Goal: Task Accomplishment & Management: Complete application form

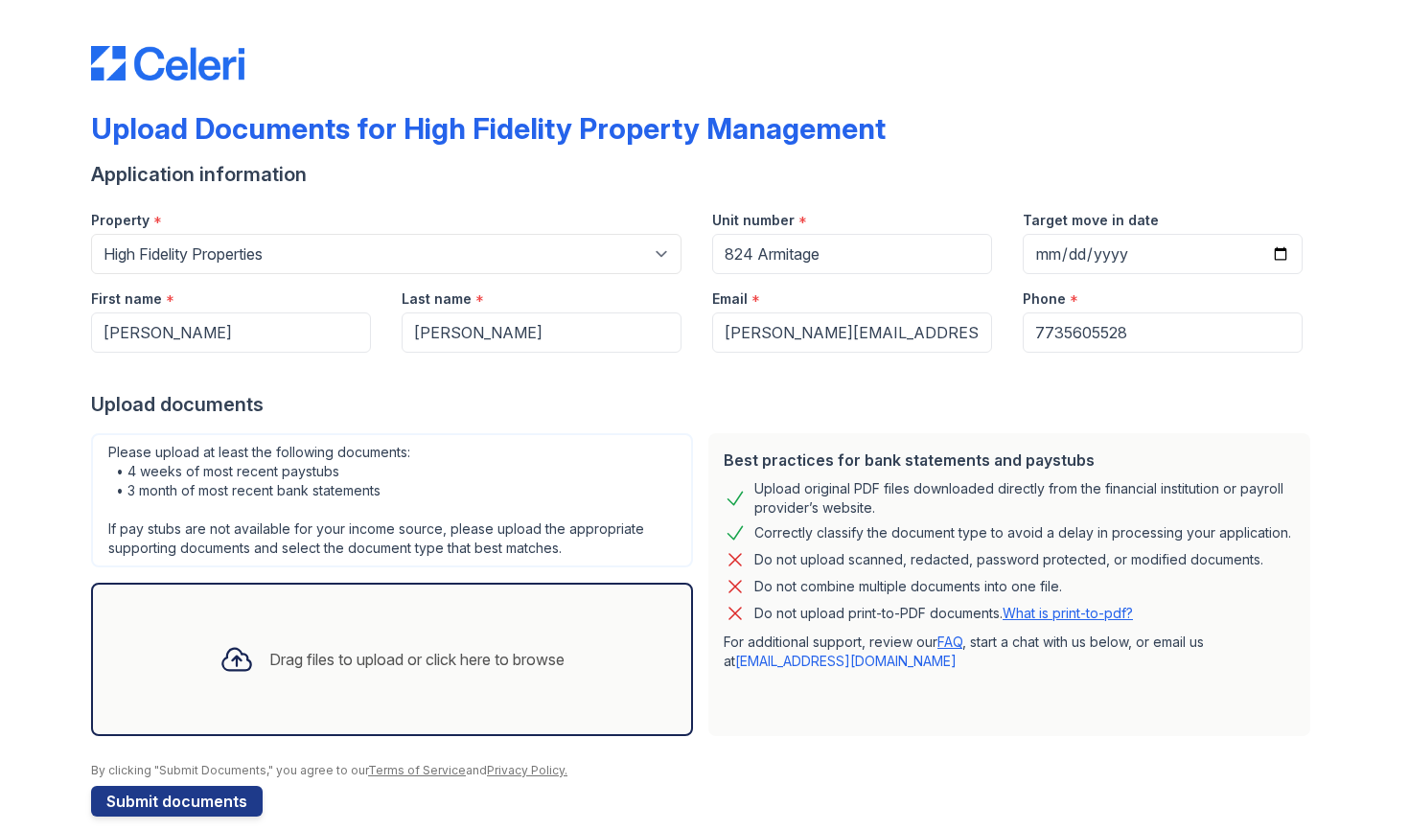
select select "486"
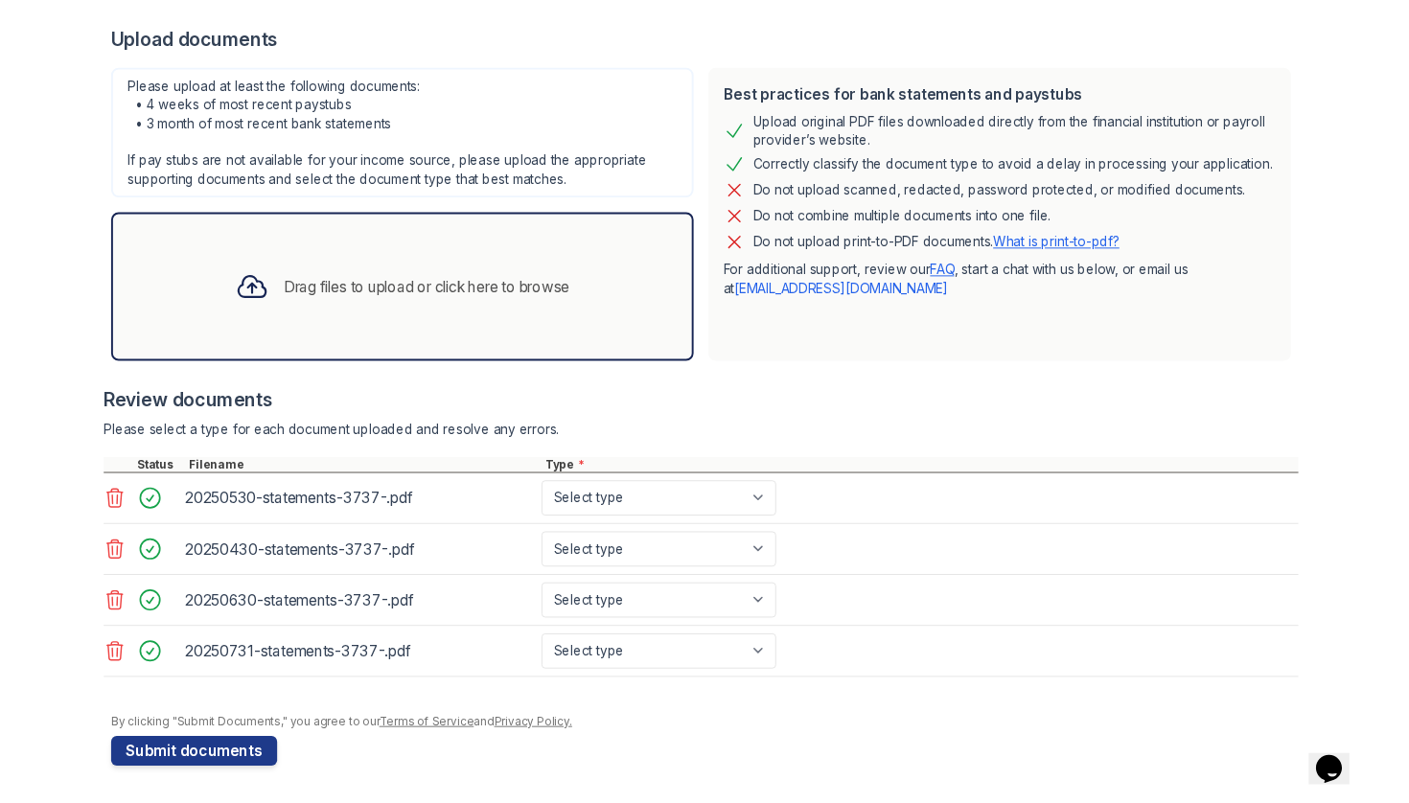
scroll to position [363, 0]
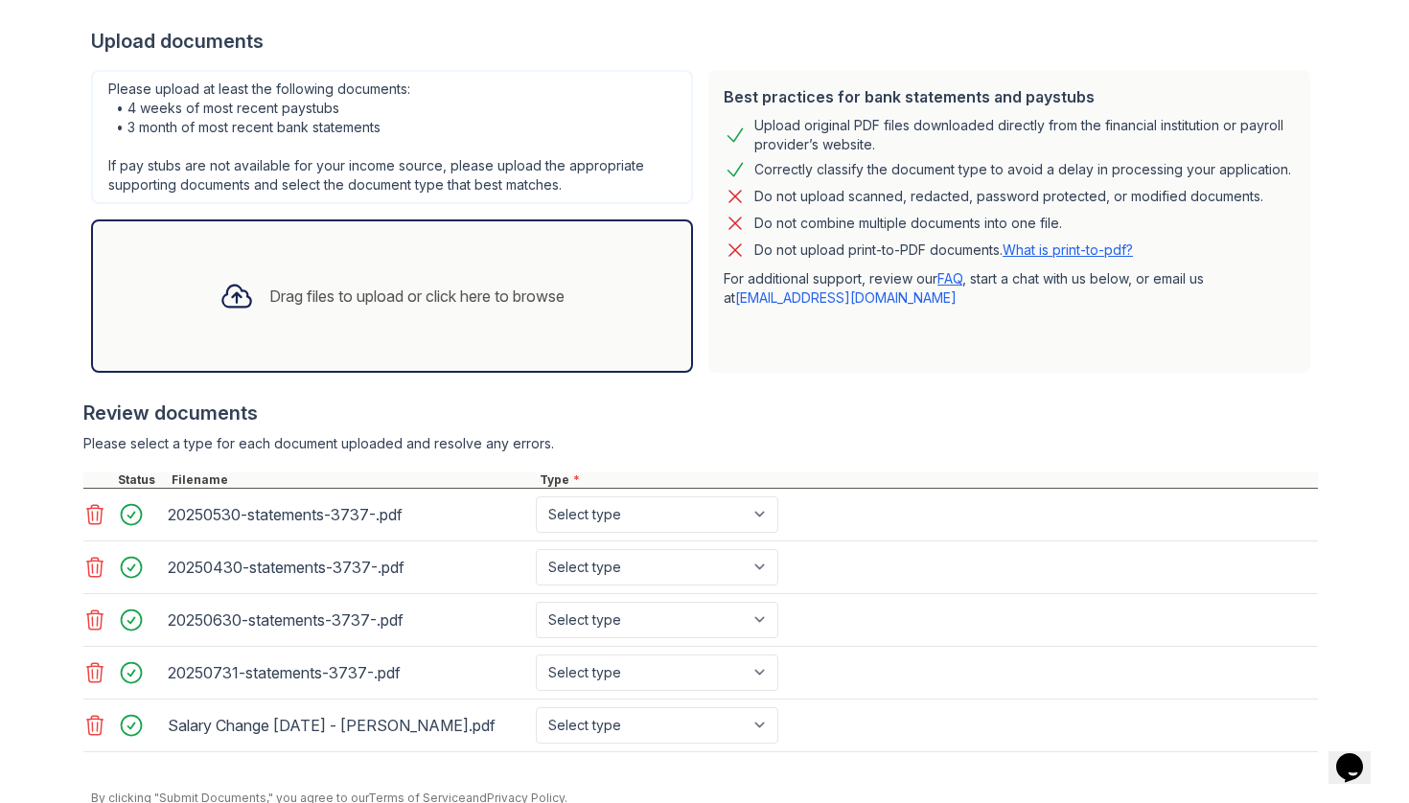
type input "824 Armitage"
select select "bank_statement"
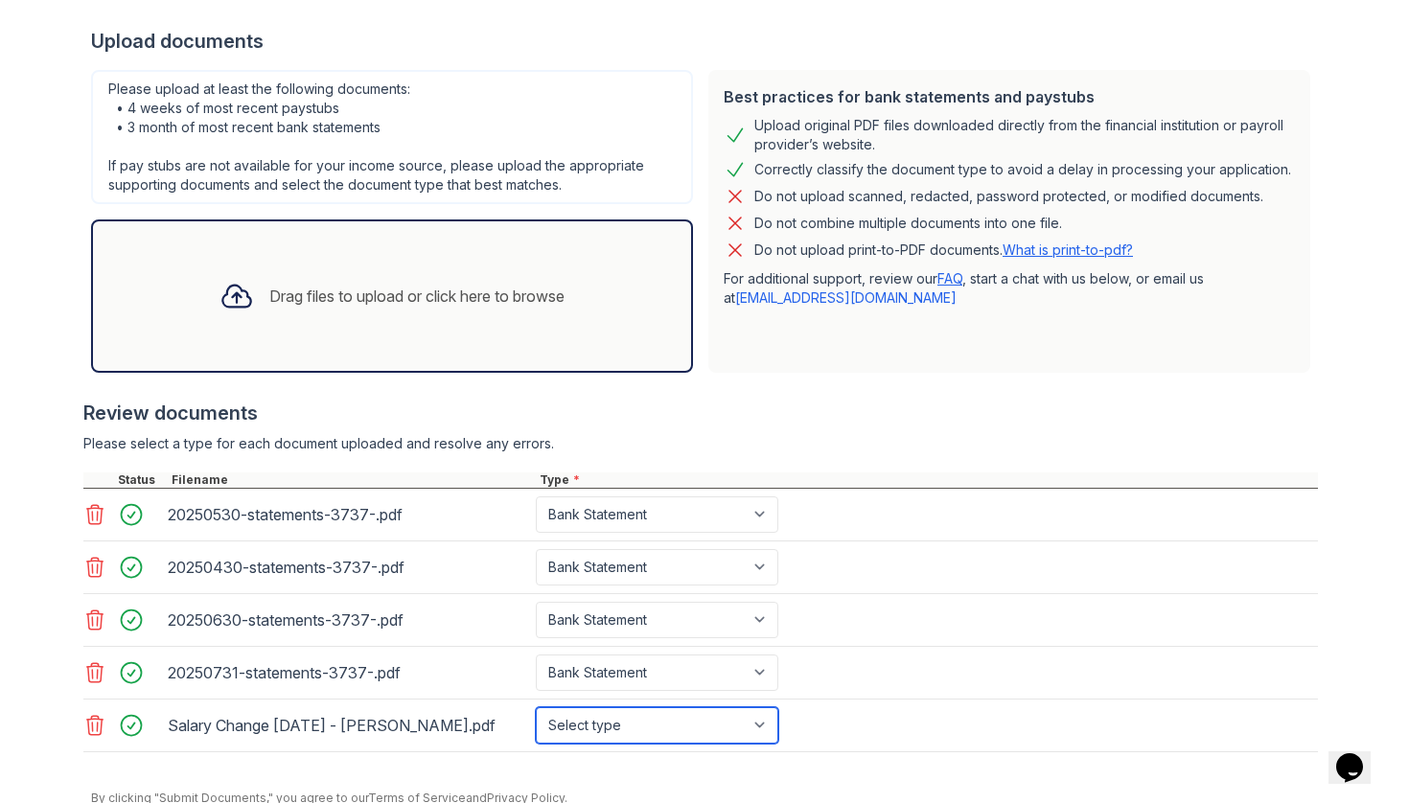
select select "other"
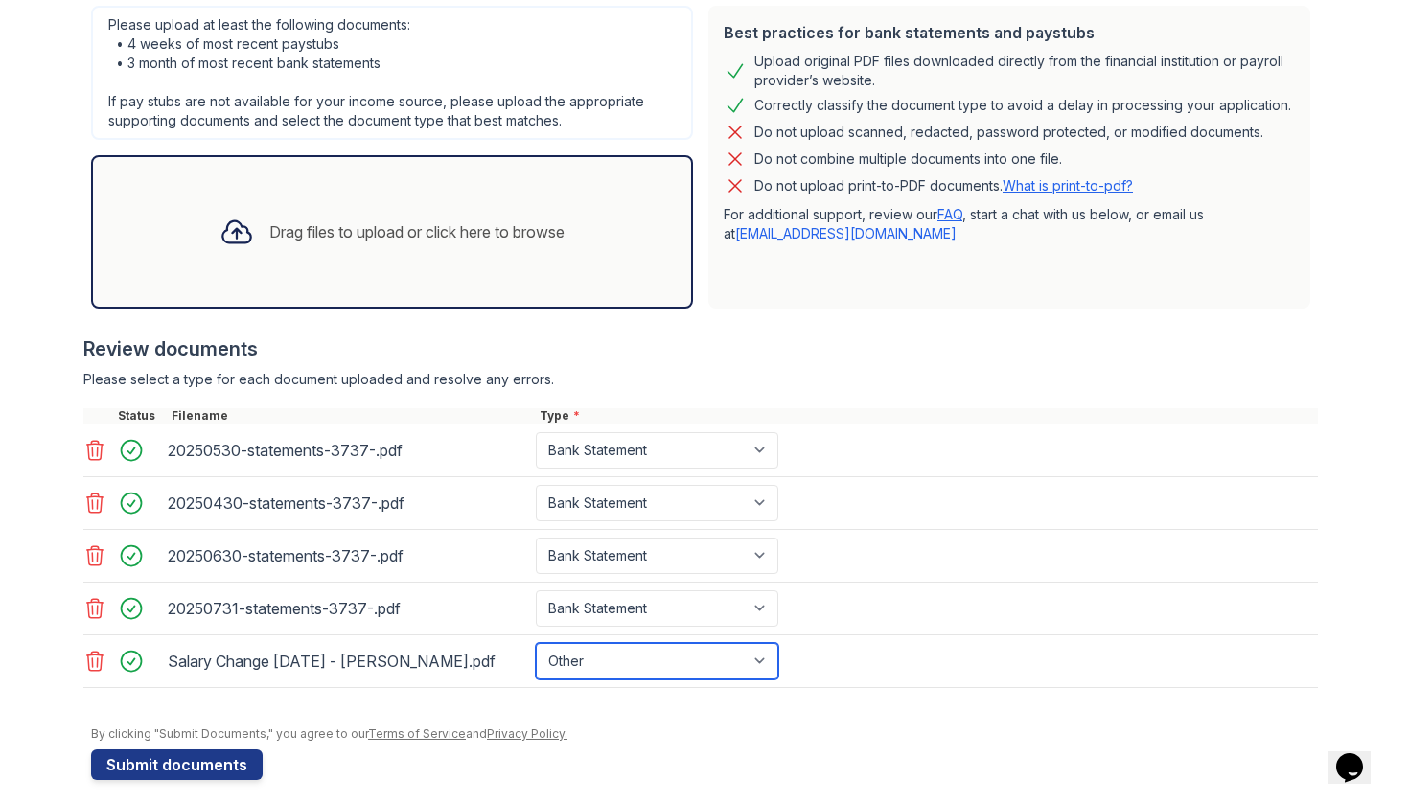
scroll to position [441, 0]
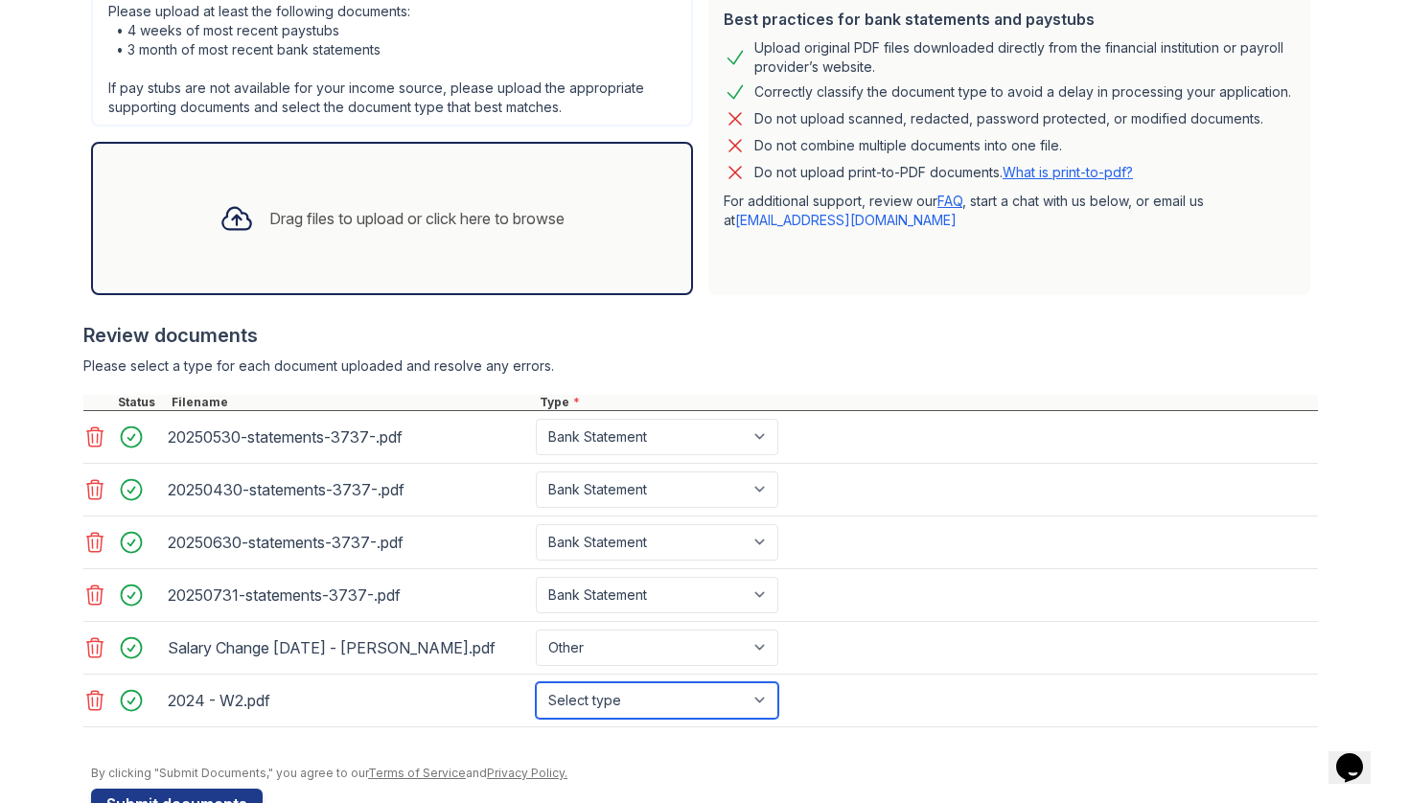
select select "tax_documents"
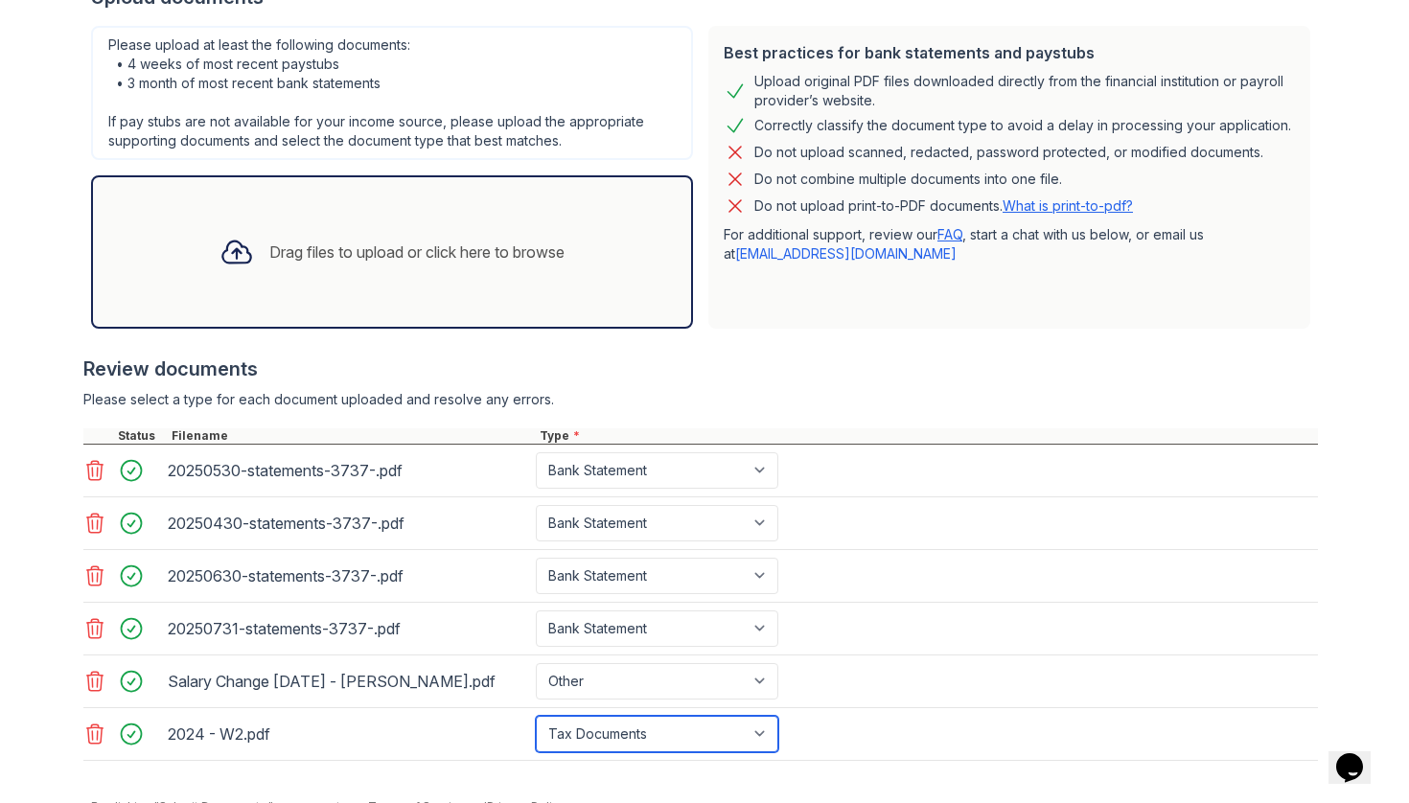
scroll to position [400, 0]
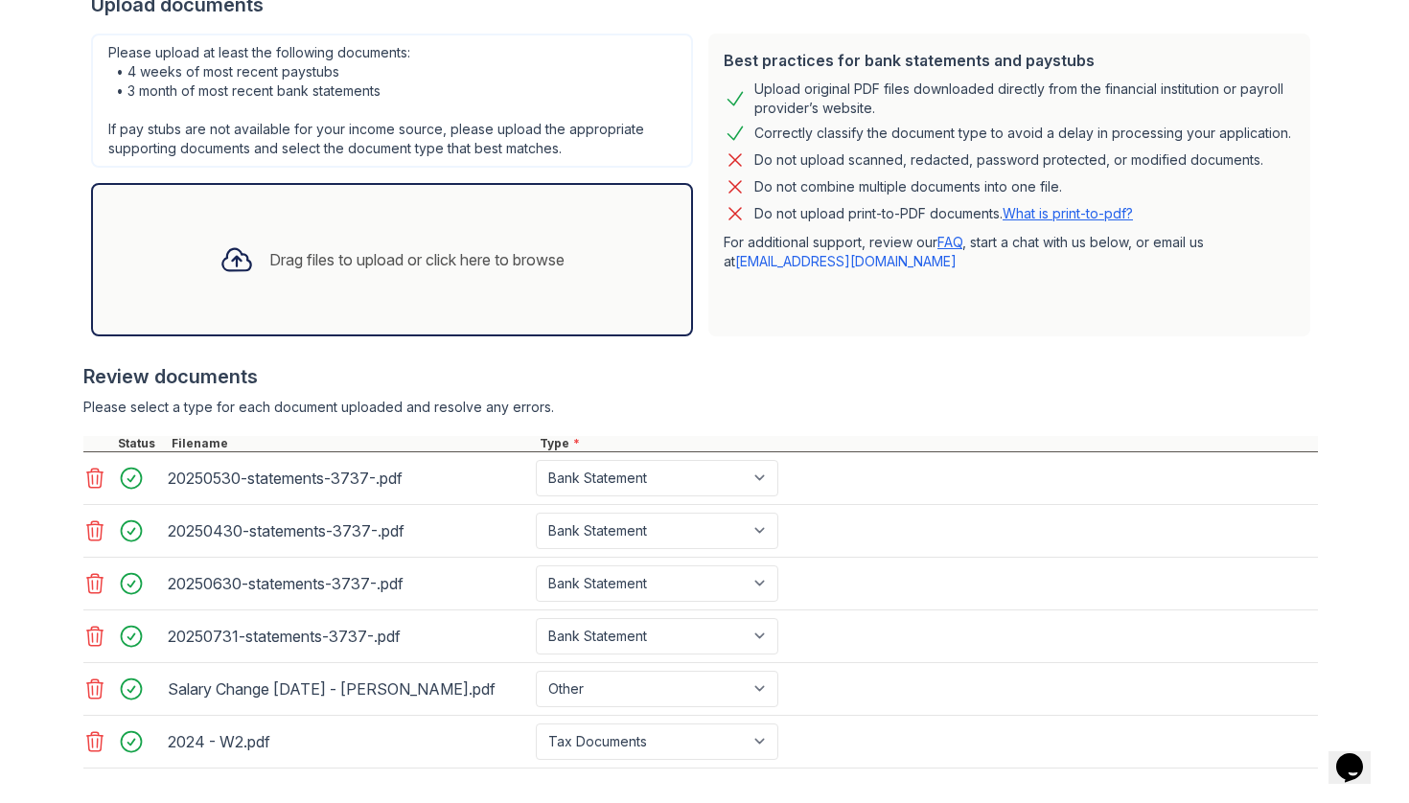
click at [1155, 178] on div "Do not combine multiple documents into one file." at bounding box center [1009, 186] width 571 height 23
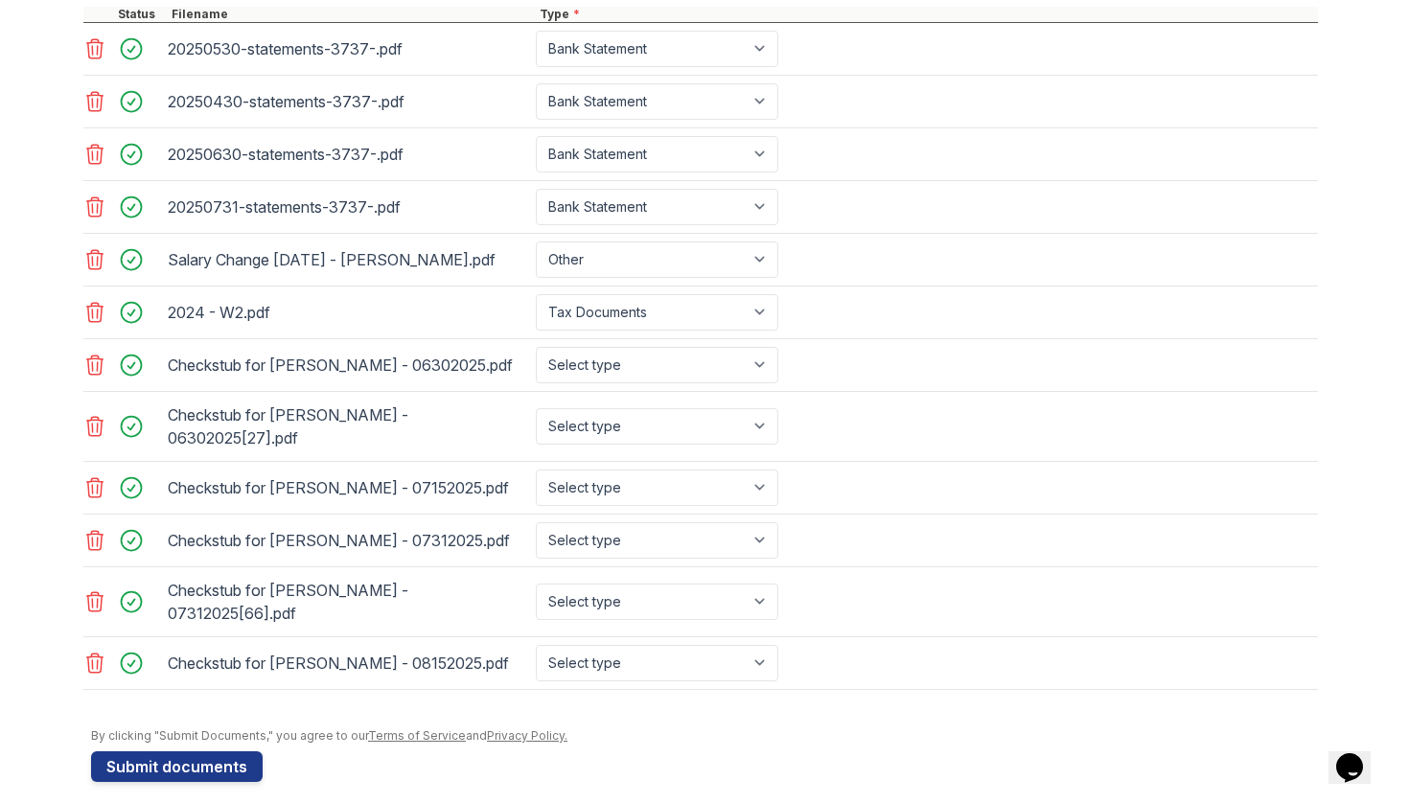
scroll to position [0, 0]
select select "paystub"
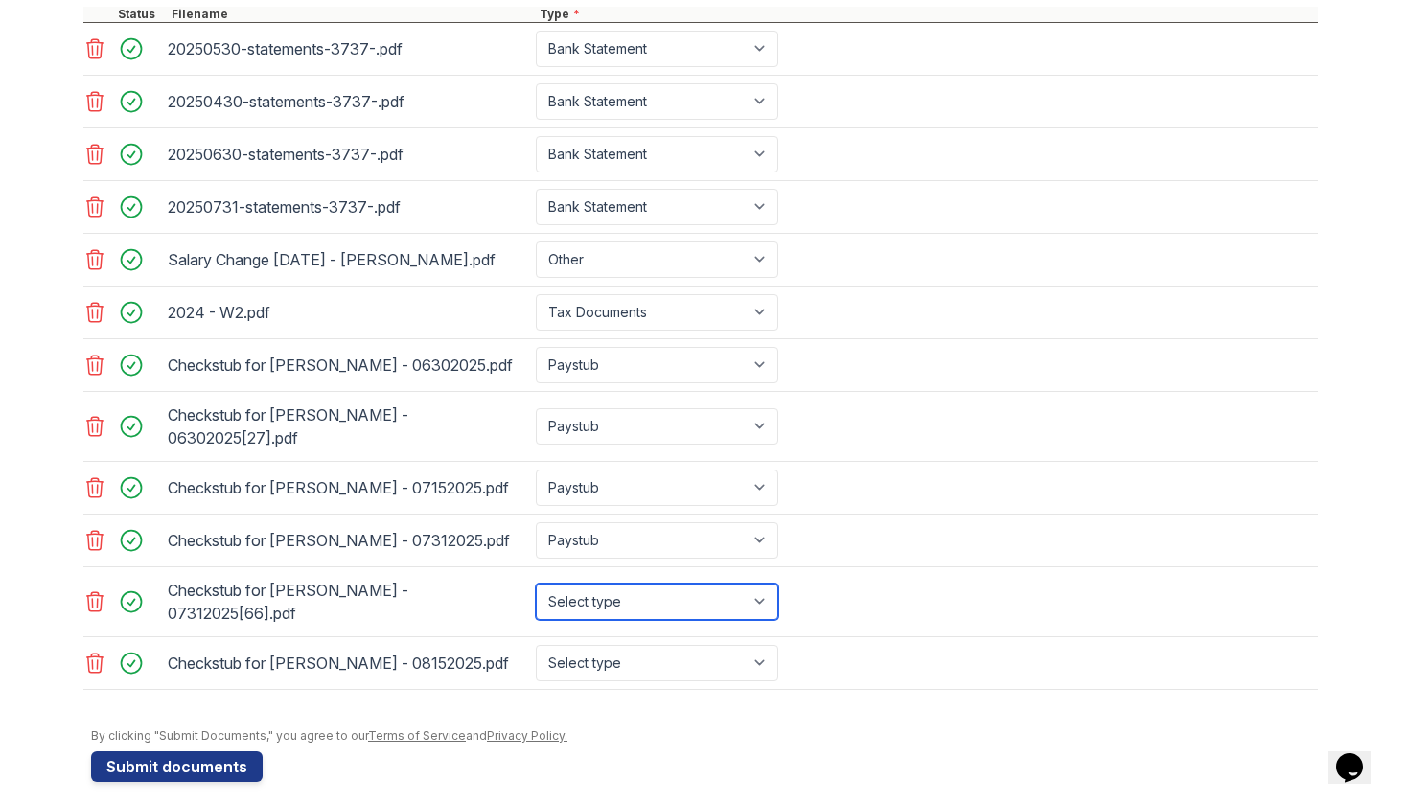
select select "paystub"
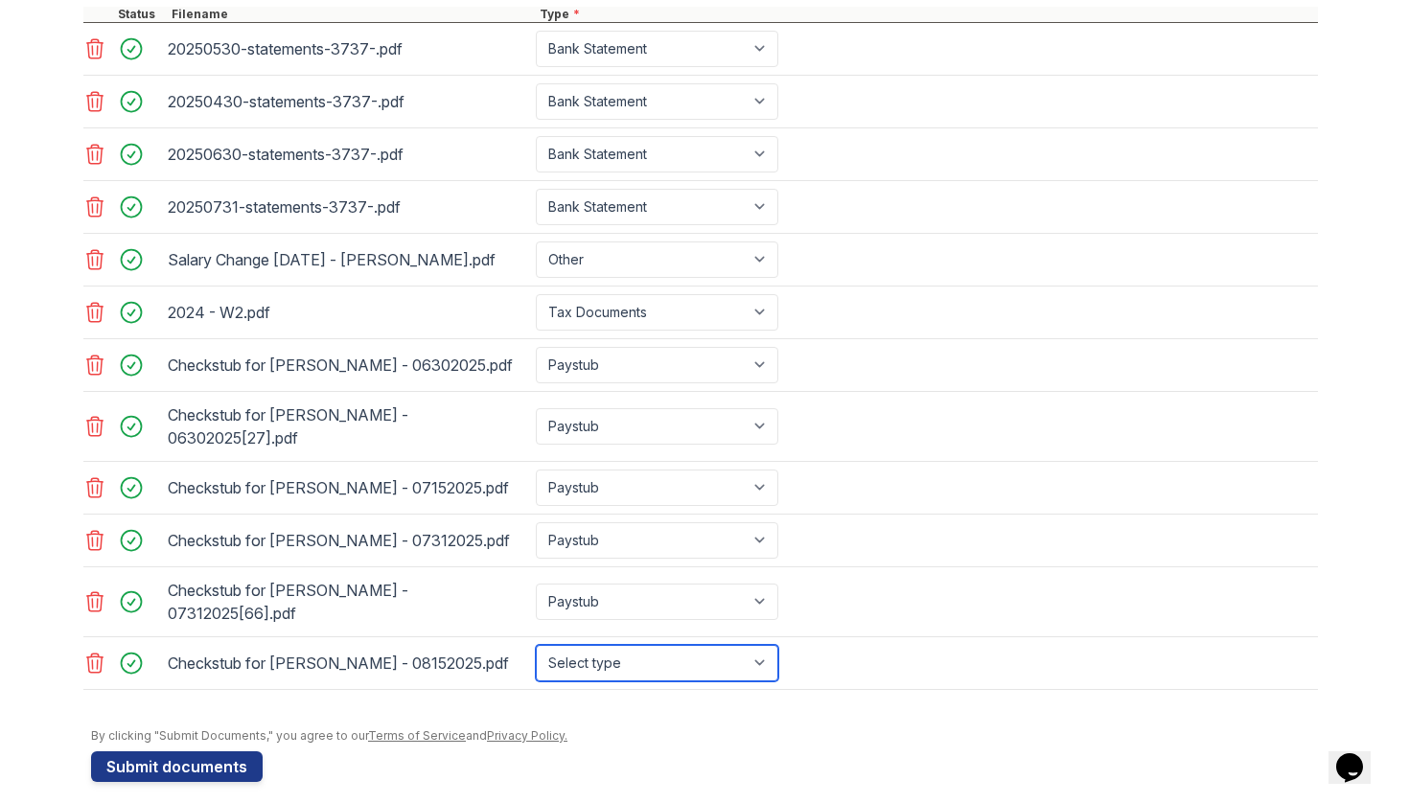
select select "paystub"
click at [173, 751] on button "Submit documents" at bounding box center [177, 766] width 172 height 31
type input "[DATE]"
click at [132, 751] on button "Submit documents" at bounding box center [177, 766] width 172 height 31
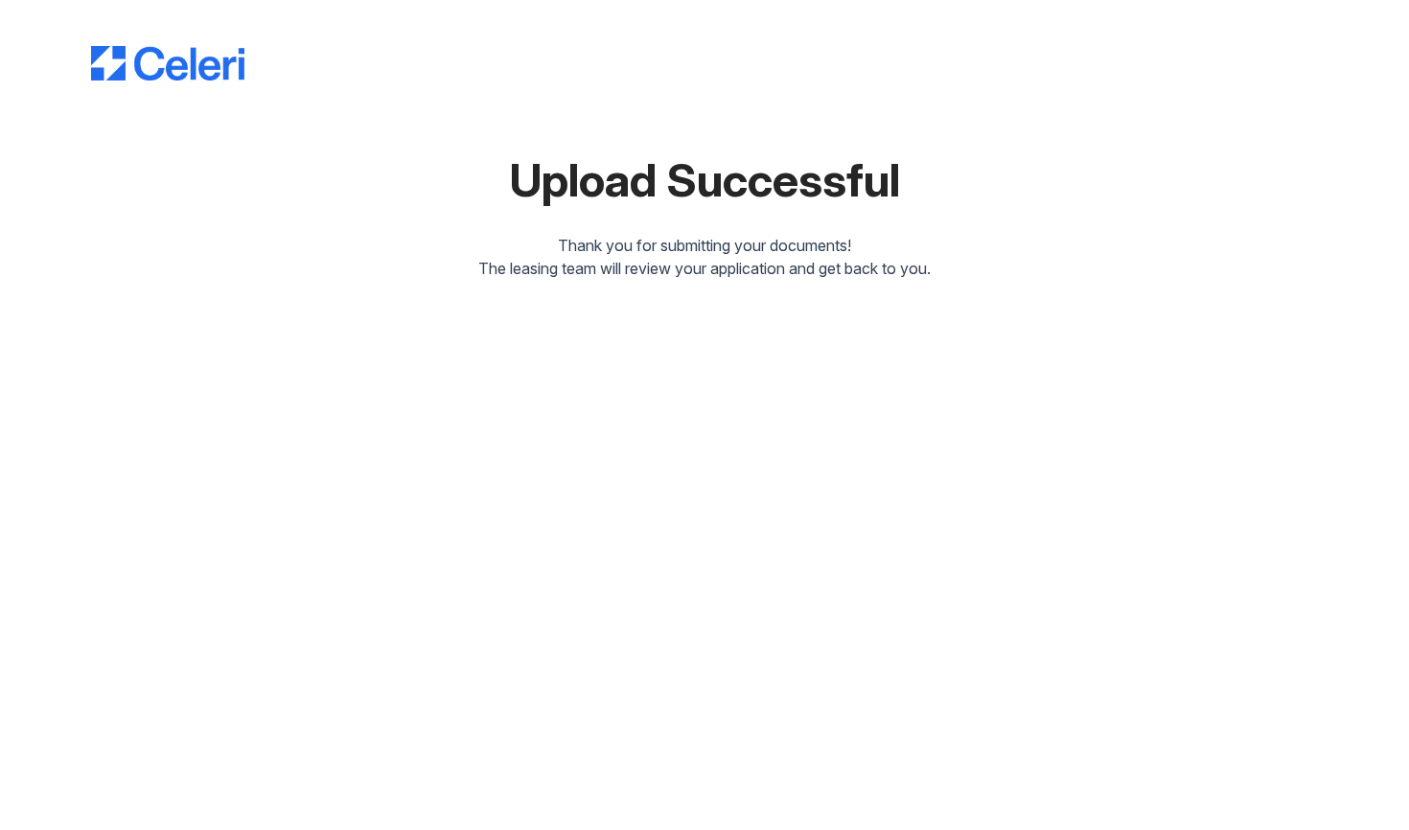
click at [789, 471] on div "Upload Successful Thank you for submitting your documents! The leasing team wil…" at bounding box center [704, 415] width 1409 height 830
click at [175, 76] on img at bounding box center [167, 63] width 153 height 35
click at [127, 58] on img at bounding box center [167, 63] width 153 height 35
